Goal: Register for event/course

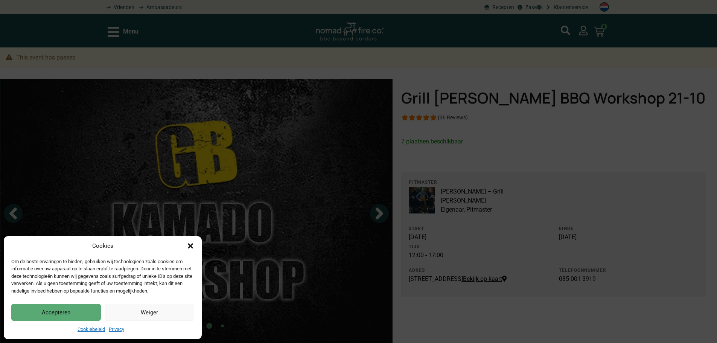
click at [192, 243] on icon "Dialog sluiten" at bounding box center [191, 246] width 8 height 8
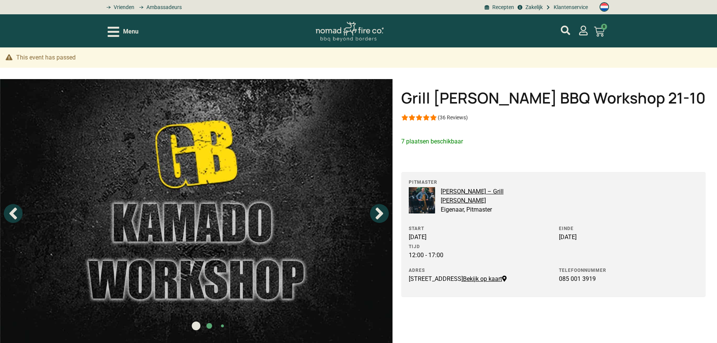
scroll to position [38, 0]
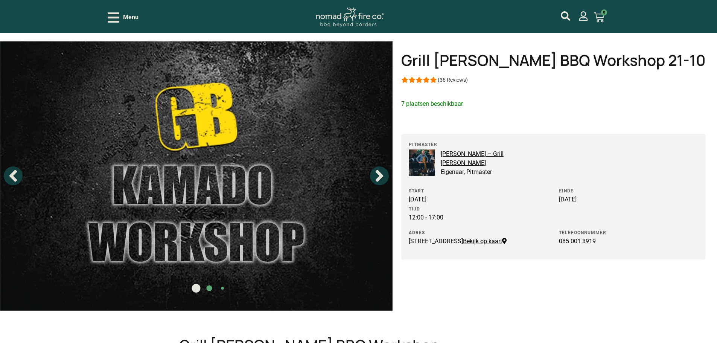
click at [113, 17] on icon "Open/Close Menu" at bounding box center [114, 17] width 12 height 10
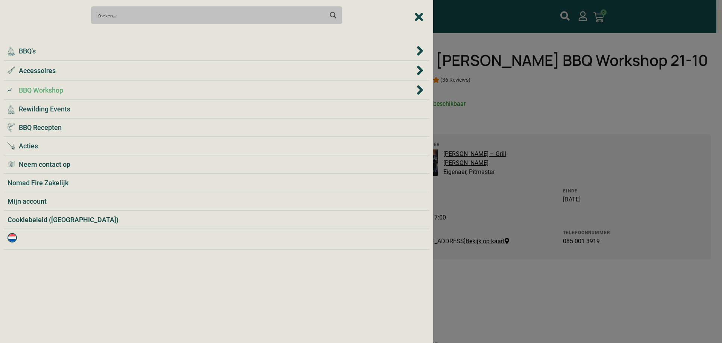
click at [59, 89] on span "BBQ Workshop" at bounding box center [41, 90] width 44 height 10
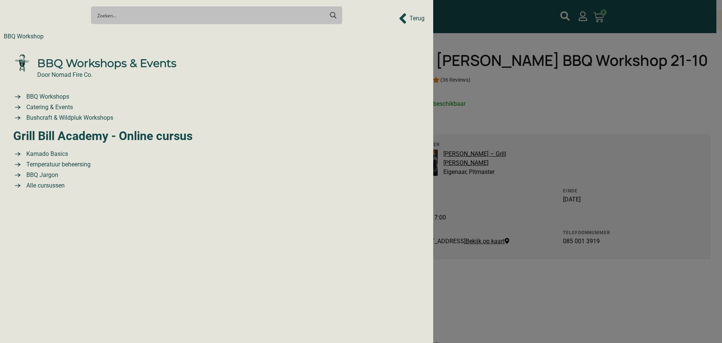
click at [546, 109] on div at bounding box center [361, 171] width 722 height 343
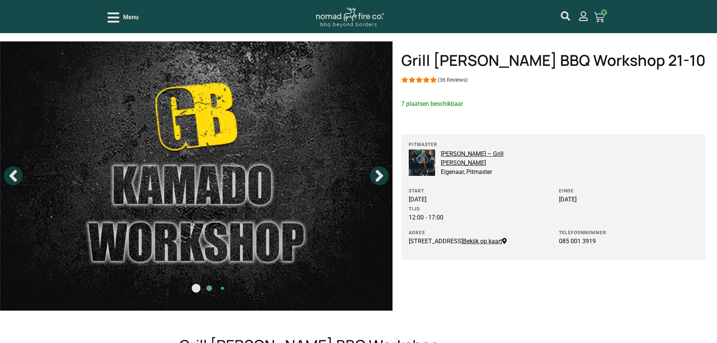
click at [463, 245] on link "Bekijk op kaart" at bounding box center [485, 240] width 44 height 7
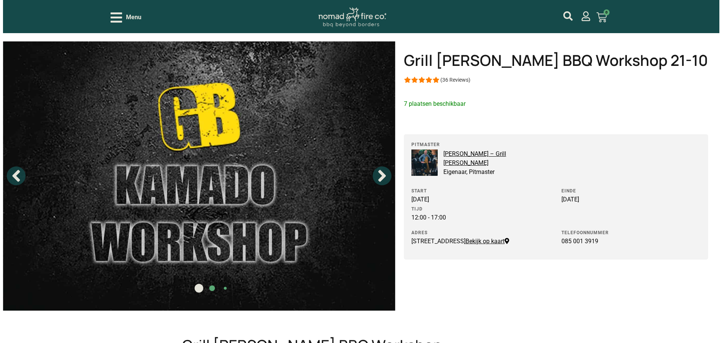
scroll to position [0, 0]
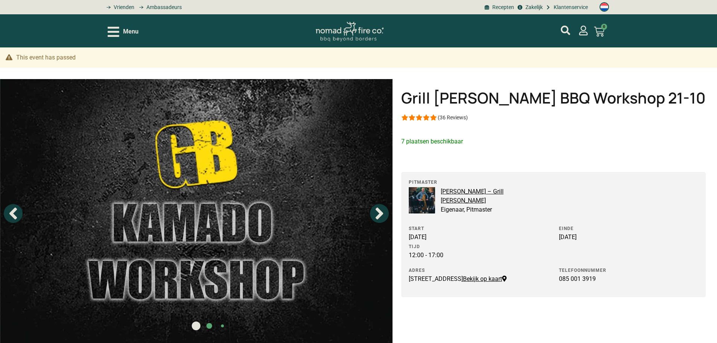
click at [112, 35] on icon "Open/Close Menu" at bounding box center [114, 31] width 12 height 13
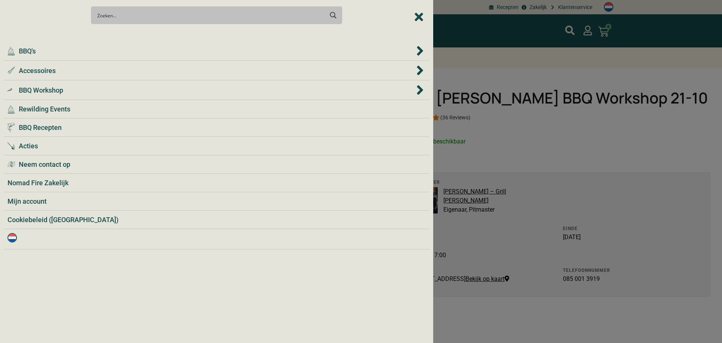
click at [113, 34] on div at bounding box center [217, 34] width 426 height 13
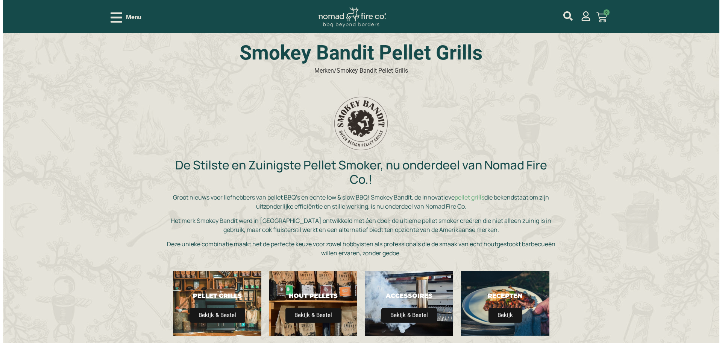
scroll to position [38, 0]
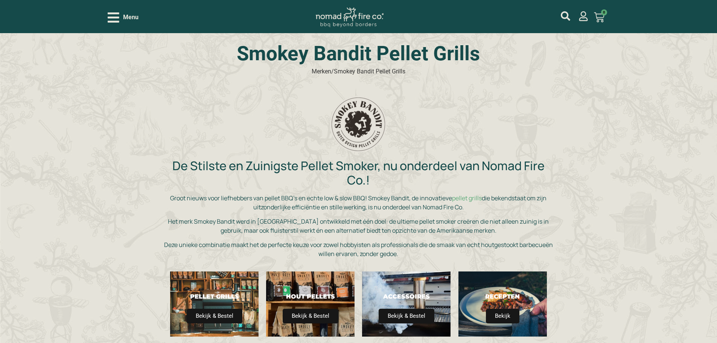
click at [119, 21] on div "Menu" at bounding box center [123, 17] width 31 height 13
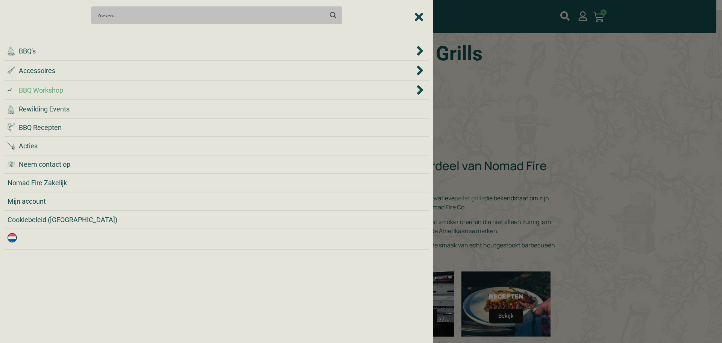
click at [420, 88] on icon "BBQ Workshop" at bounding box center [420, 89] width 6 height 9
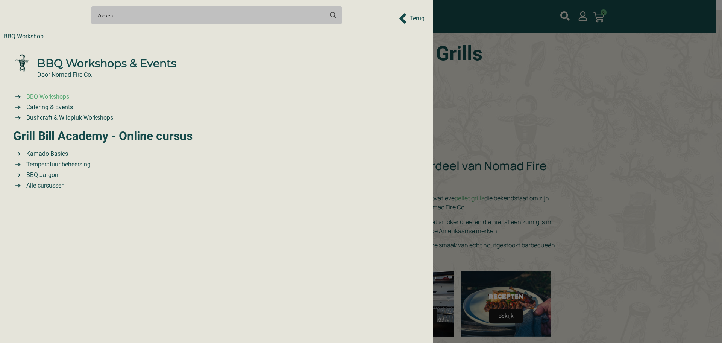
click at [62, 101] on span "BBQ Workshops" at bounding box center [46, 96] width 45 height 9
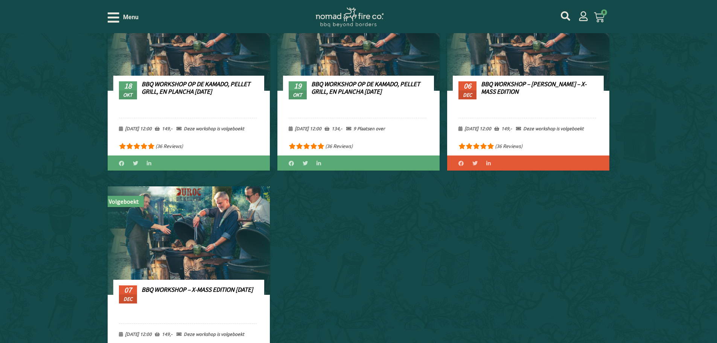
scroll to position [301, 0]
